Goal: Task Accomplishment & Management: Manage account settings

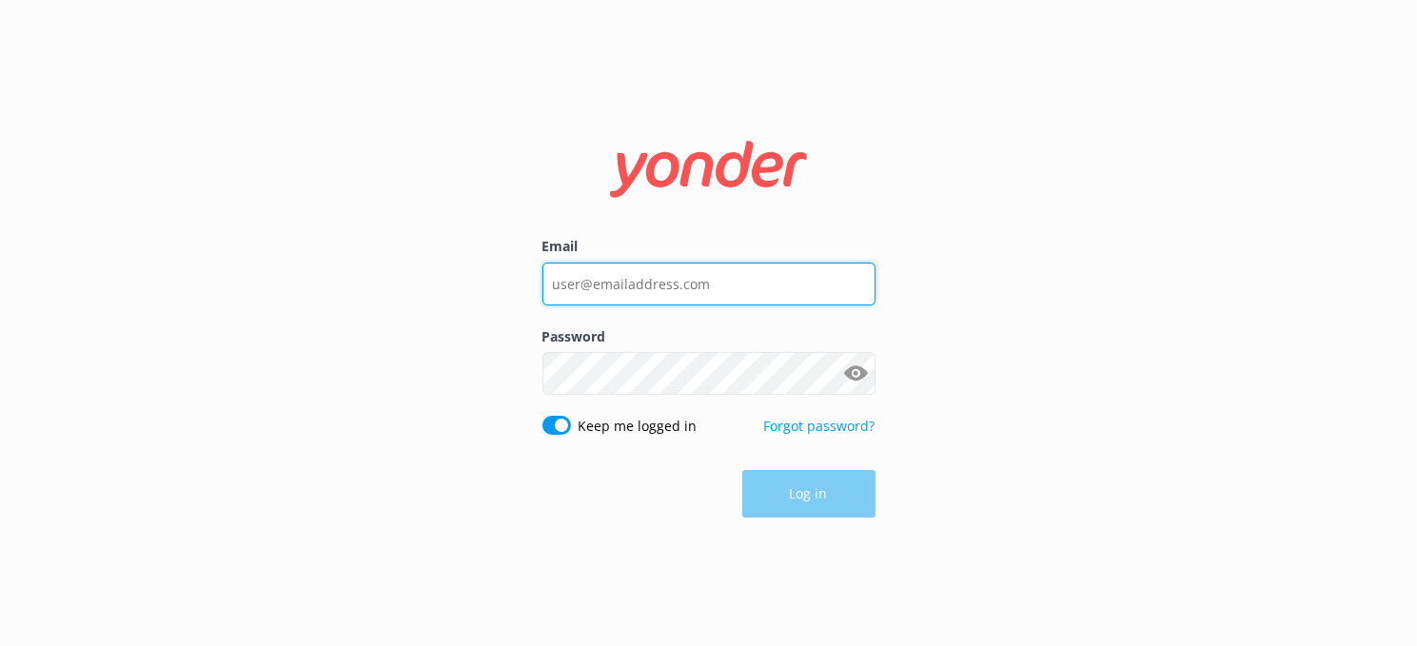
click at [712, 282] on input "Email" at bounding box center [708, 284] width 333 height 43
drag, startPoint x: 712, startPoint y: 282, endPoint x: 511, endPoint y: 297, distance: 201.4
click at [511, 297] on div "Email Password Show password Keep me logged in Forgot password? Log in" at bounding box center [708, 323] width 1417 height 646
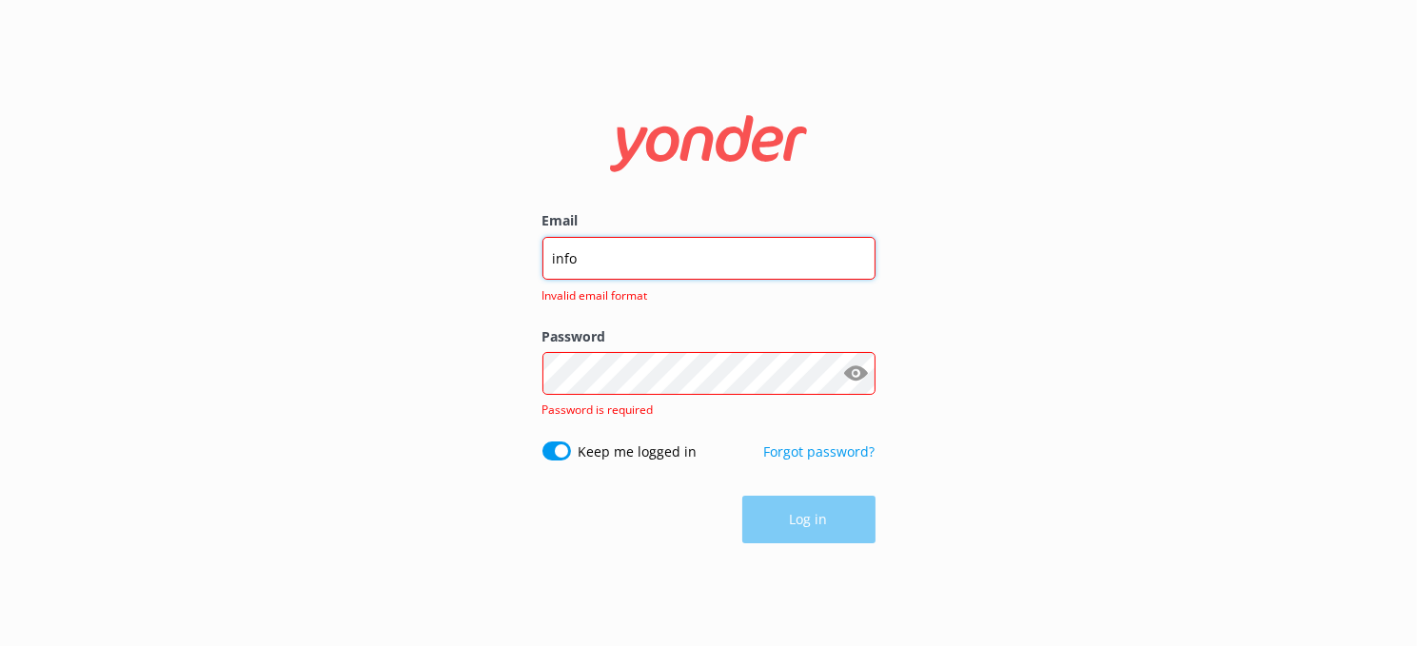
click at [668, 265] on input "info" at bounding box center [708, 258] width 333 height 43
type input "[EMAIL_ADDRESS][DOMAIN_NAME]"
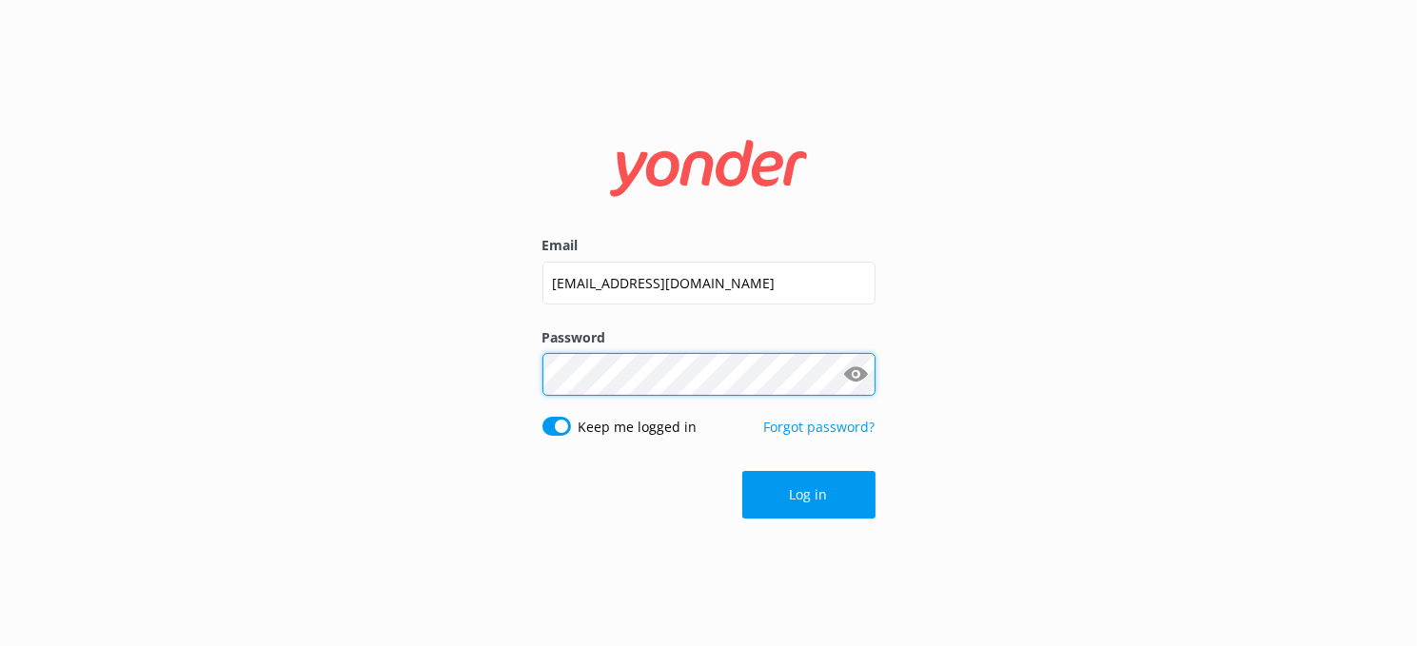
click button "Log in" at bounding box center [808, 495] width 133 height 48
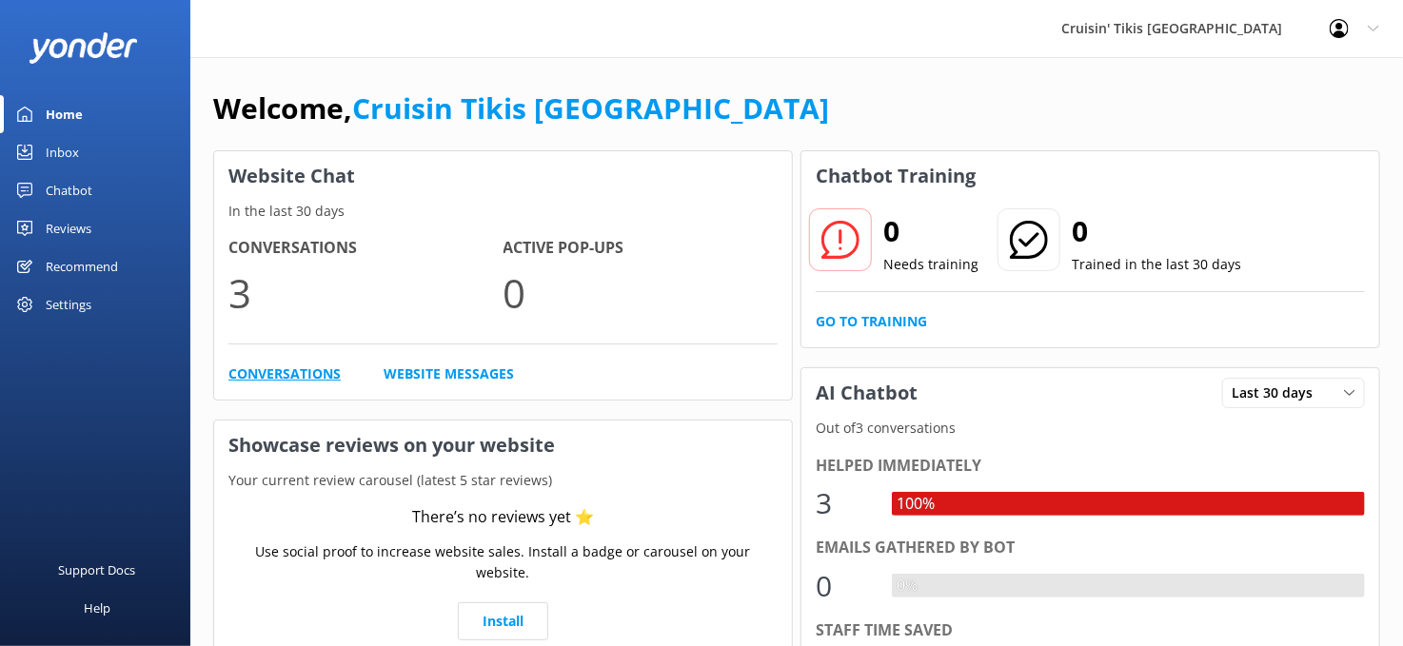
click at [288, 380] on link "Conversations" at bounding box center [284, 374] width 112 height 21
